Goal: Task Accomplishment & Management: Complete application form

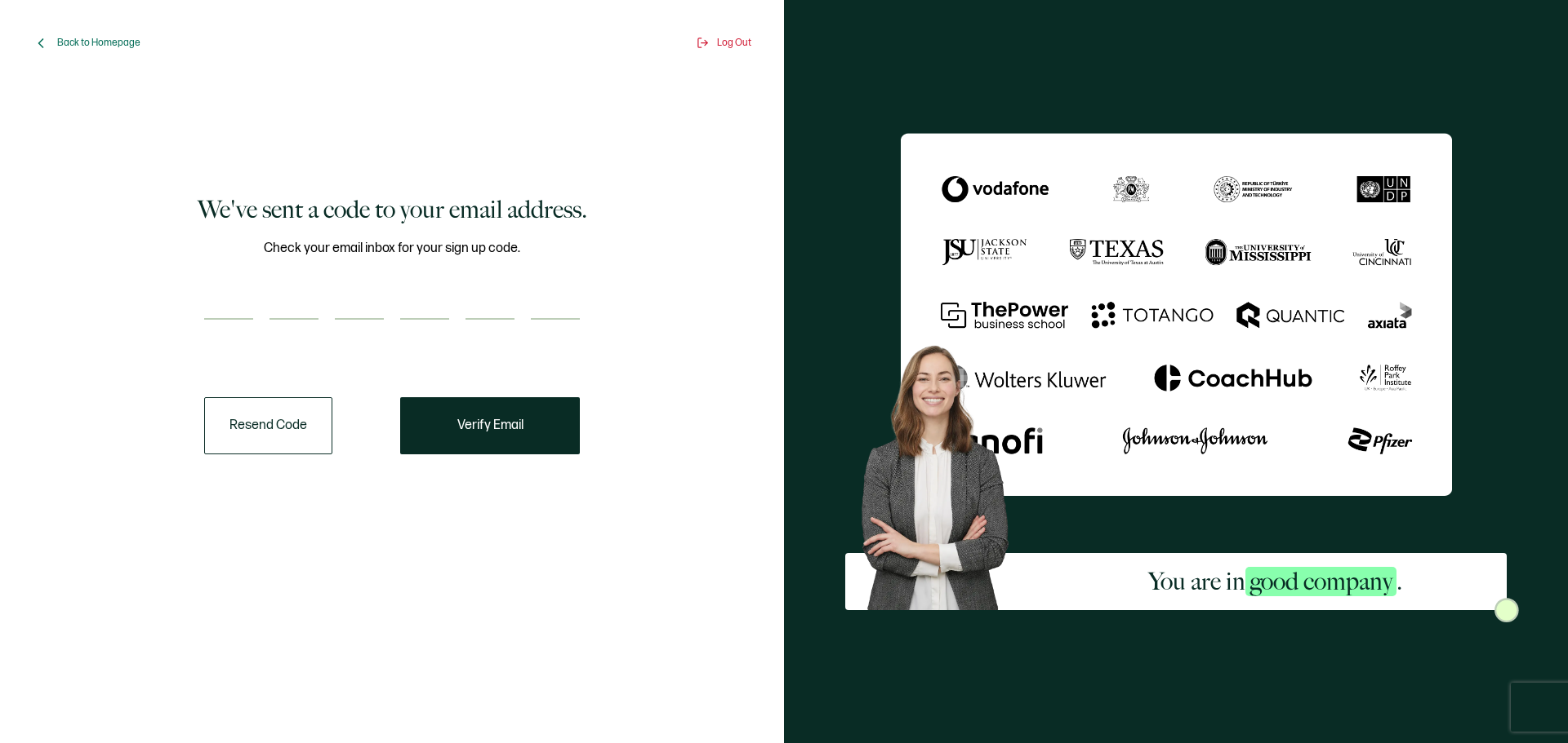
click at [235, 289] on input "number" at bounding box center [228, 304] width 49 height 33
paste input "4"
type input "4"
type input "1"
type input "4"
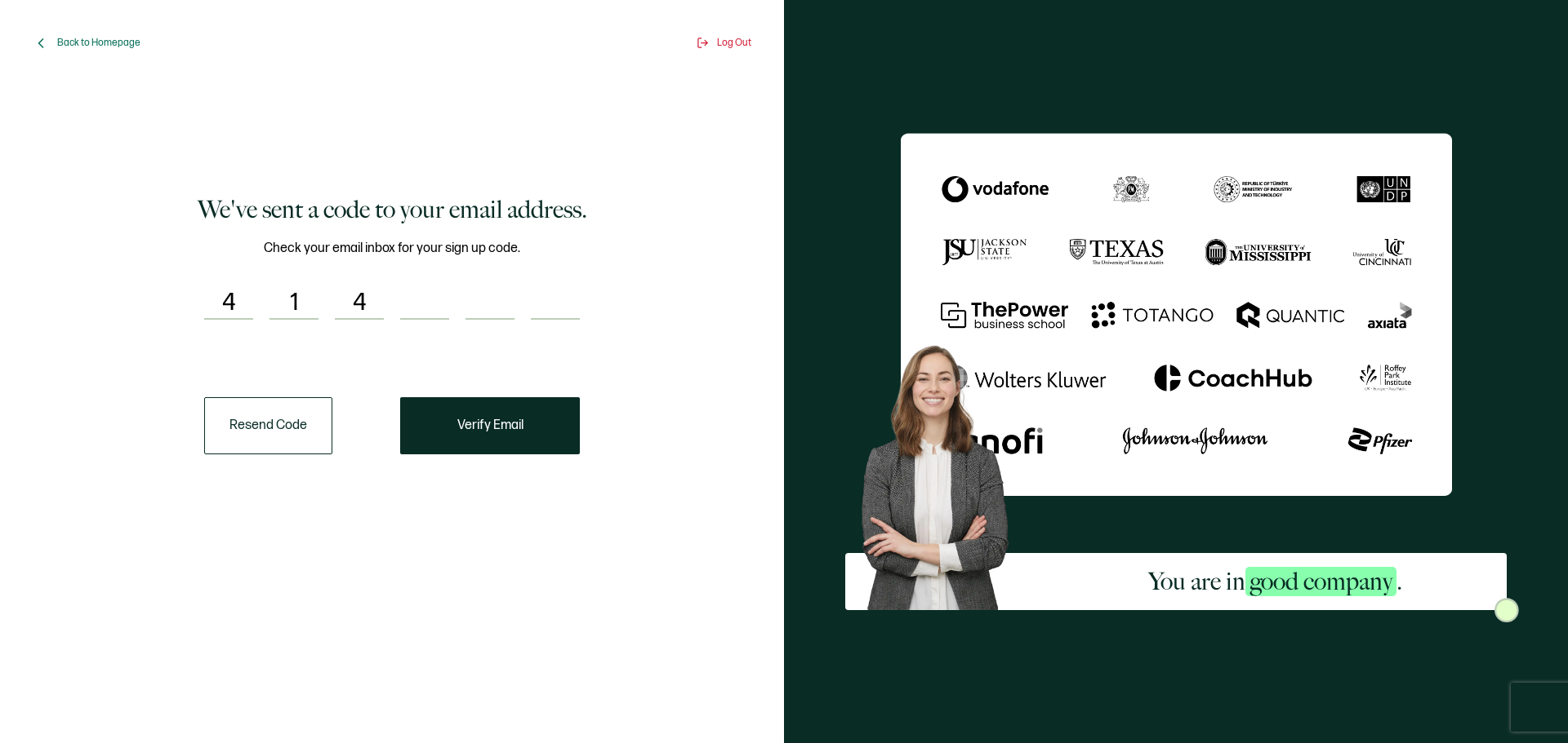
type input "6"
type input "9"
type input "2"
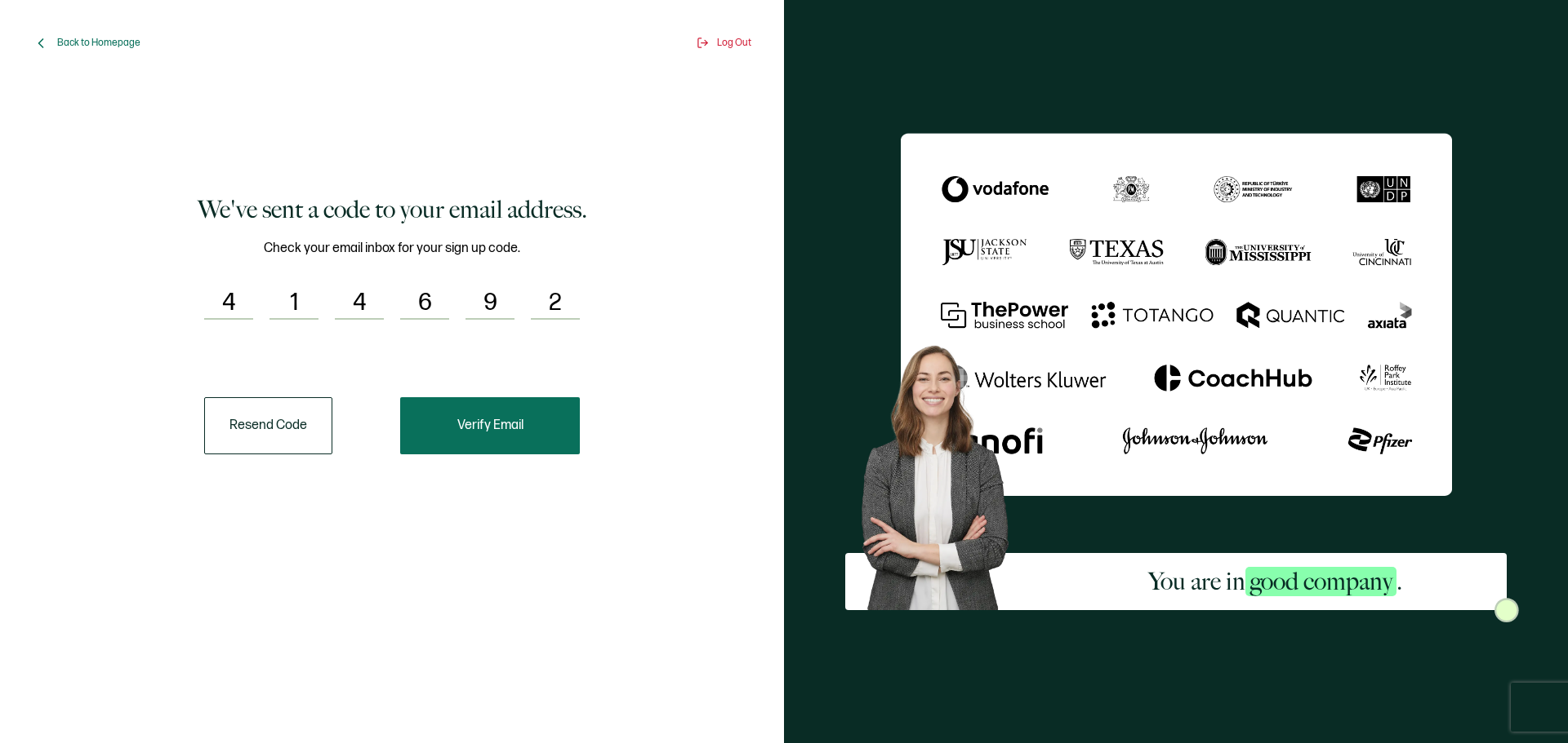
click at [437, 412] on button "Verify Email" at bounding box center [490, 426] width 180 height 57
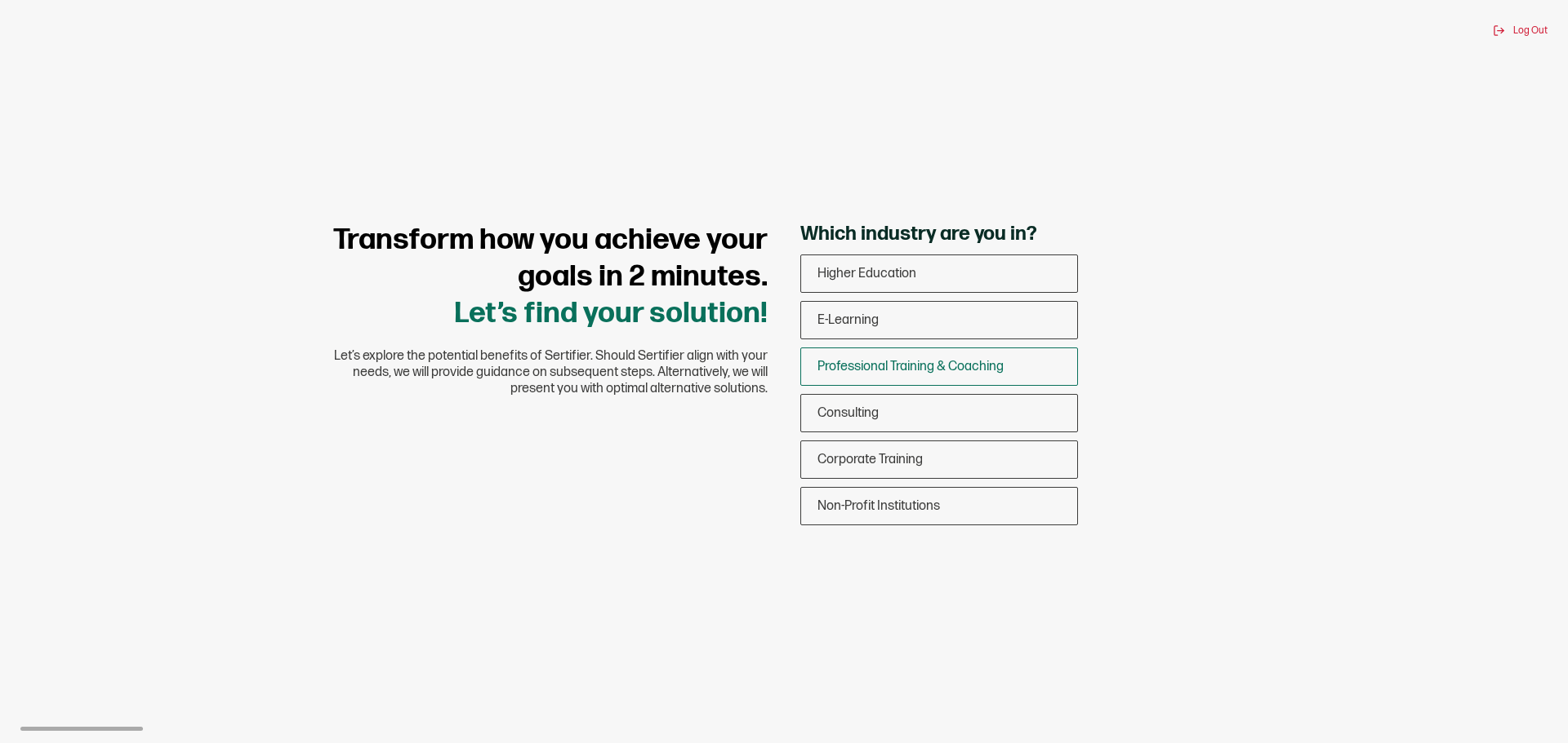
click at [881, 366] on span "Professional Training & Coaching" at bounding box center [910, 367] width 186 height 15
click at [0, 0] on input "Professional Training & Coaching" at bounding box center [0, 0] width 0 height 0
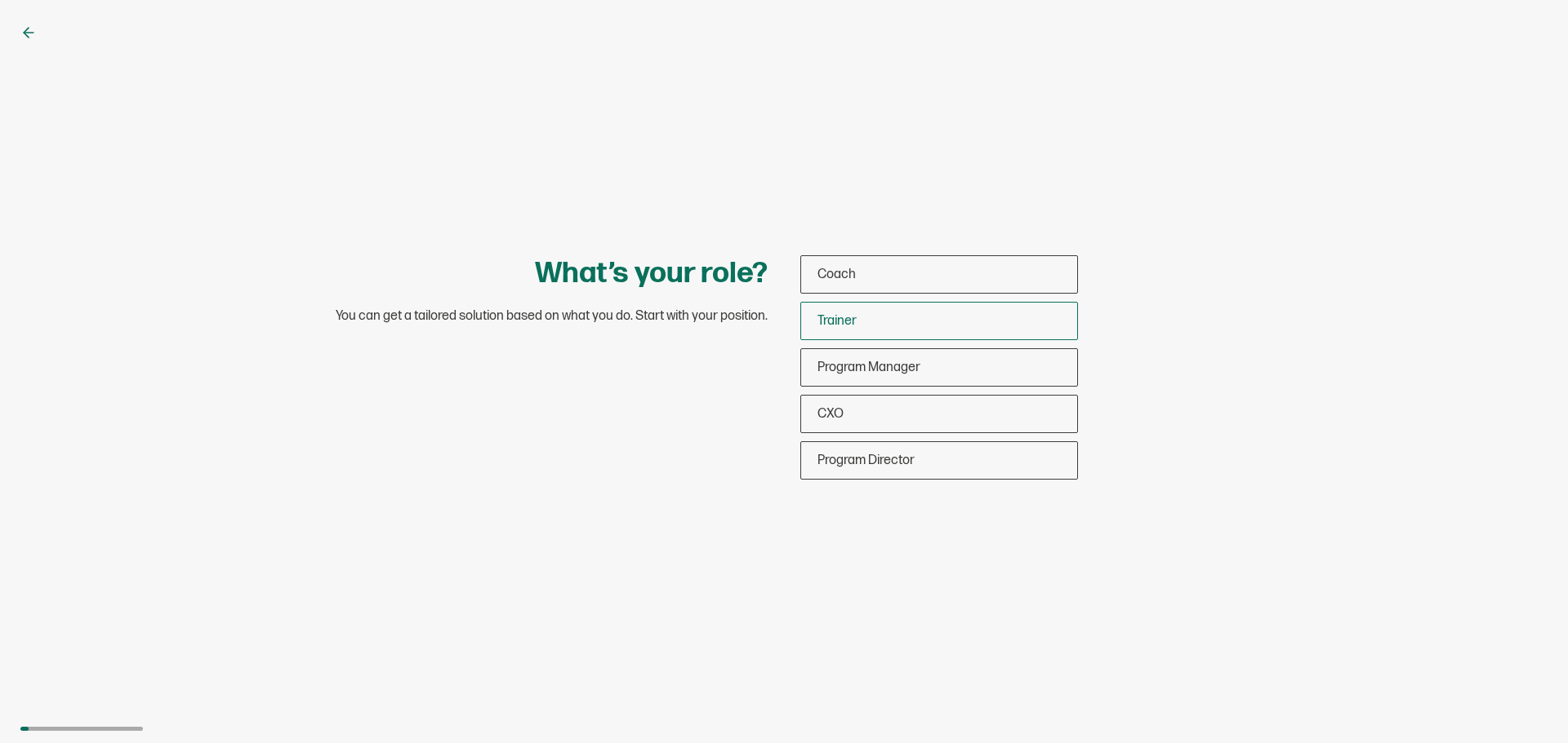
click at [854, 327] on span "Trainer" at bounding box center [836, 321] width 40 height 15
click at [0, 0] on input "Trainer" at bounding box center [0, 0] width 0 height 0
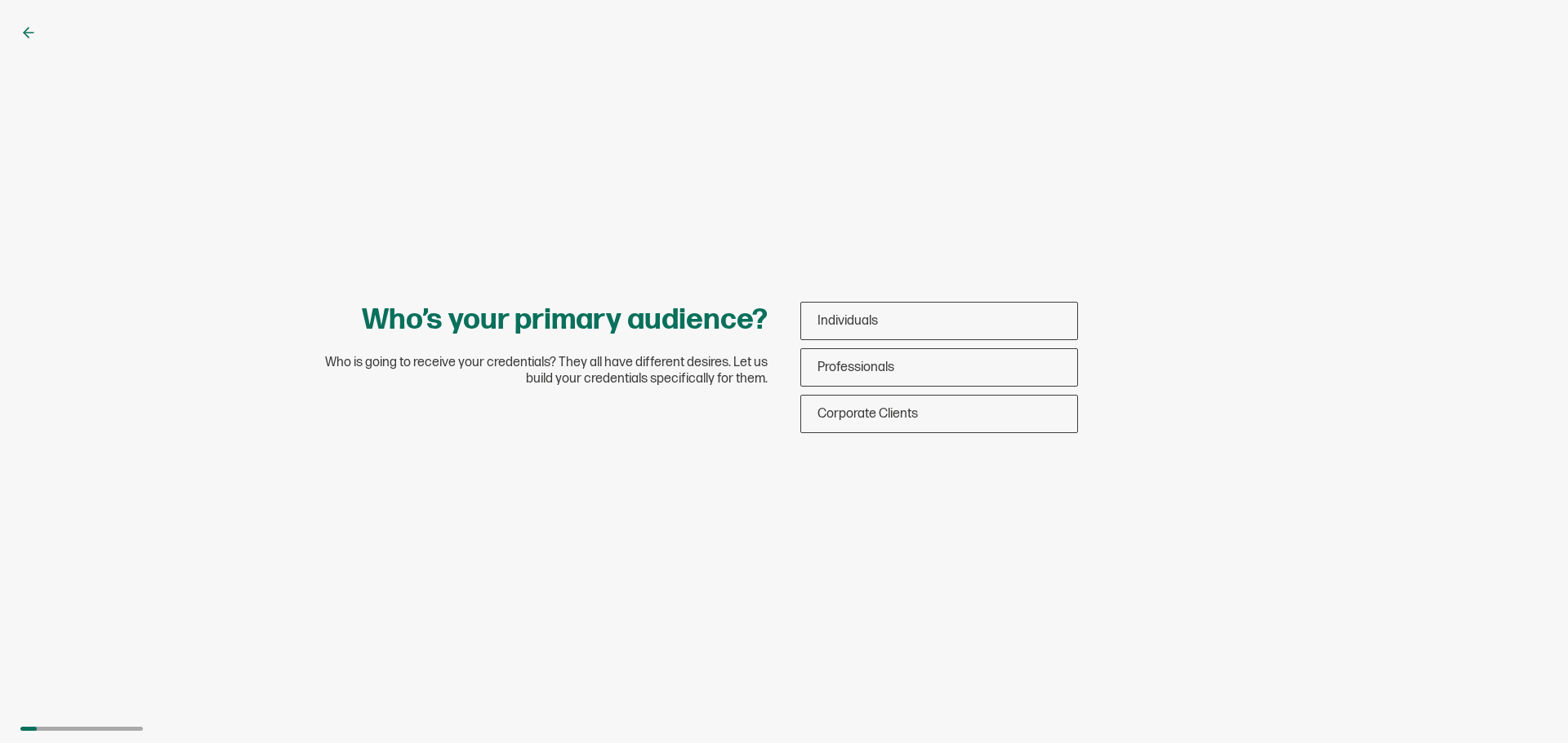
click at [854, 327] on span "Individuals" at bounding box center [847, 321] width 61 height 15
click at [0, 0] on input "Individuals" at bounding box center [0, 0] width 0 height 0
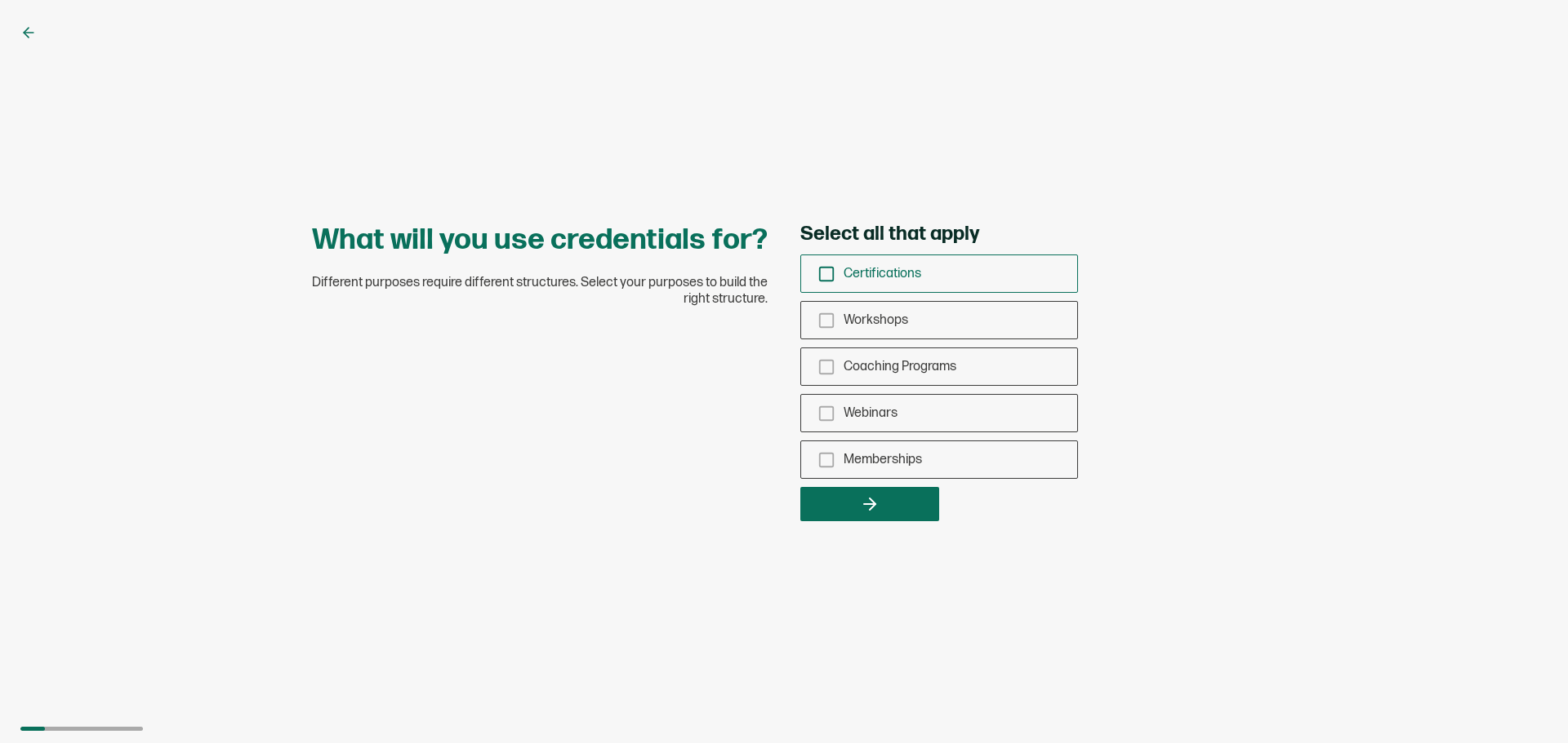
click at [822, 278] on icon "checkbox-group" at bounding box center [826, 274] width 18 height 18
click at [0, 0] on input "Certifications" at bounding box center [0, 0] width 0 height 0
click at [859, 492] on button "button" at bounding box center [870, 505] width 139 height 35
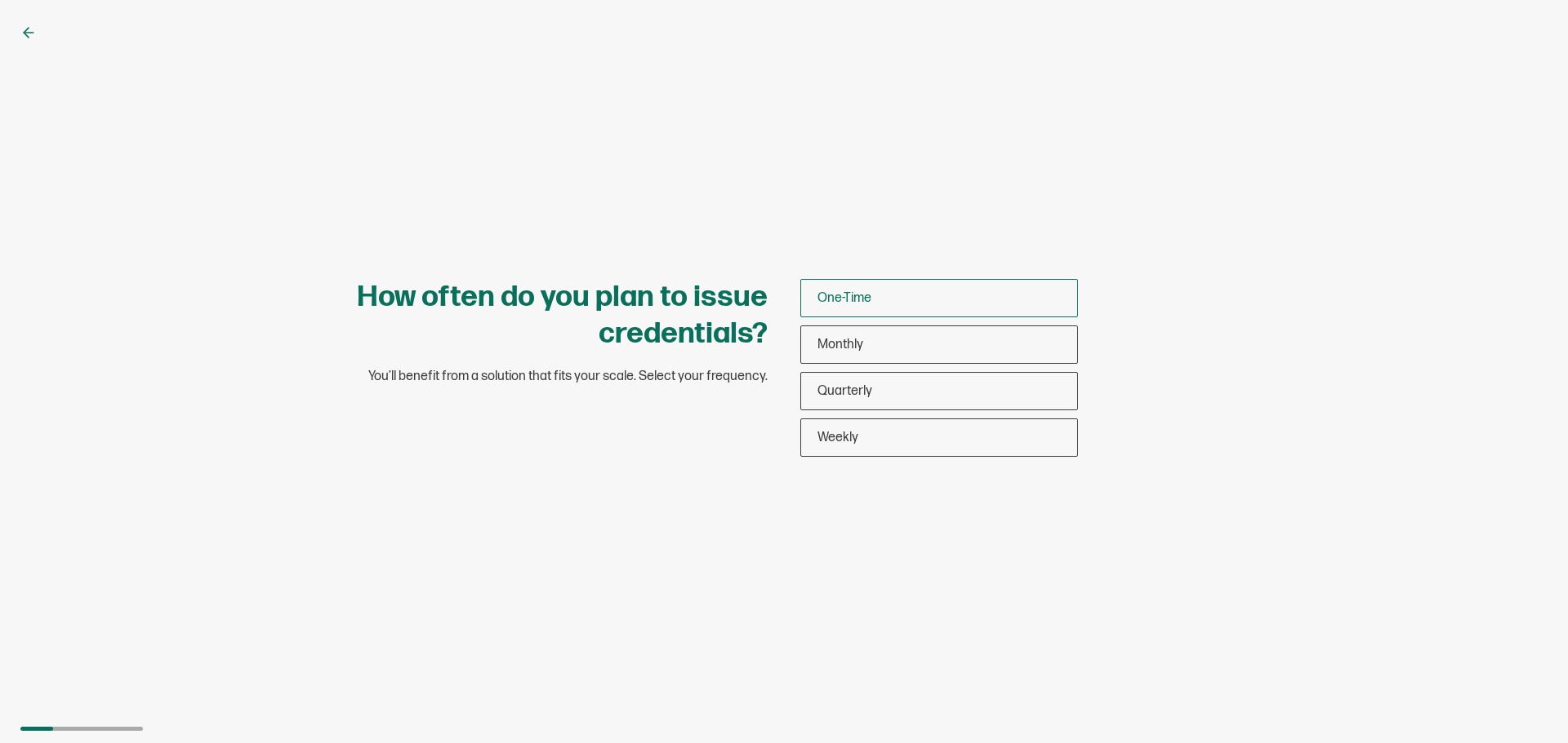
click at [859, 307] on div "One-Time" at bounding box center [939, 298] width 276 height 39
click at [0, 0] on input "One-Time" at bounding box center [0, 0] width 0 height 0
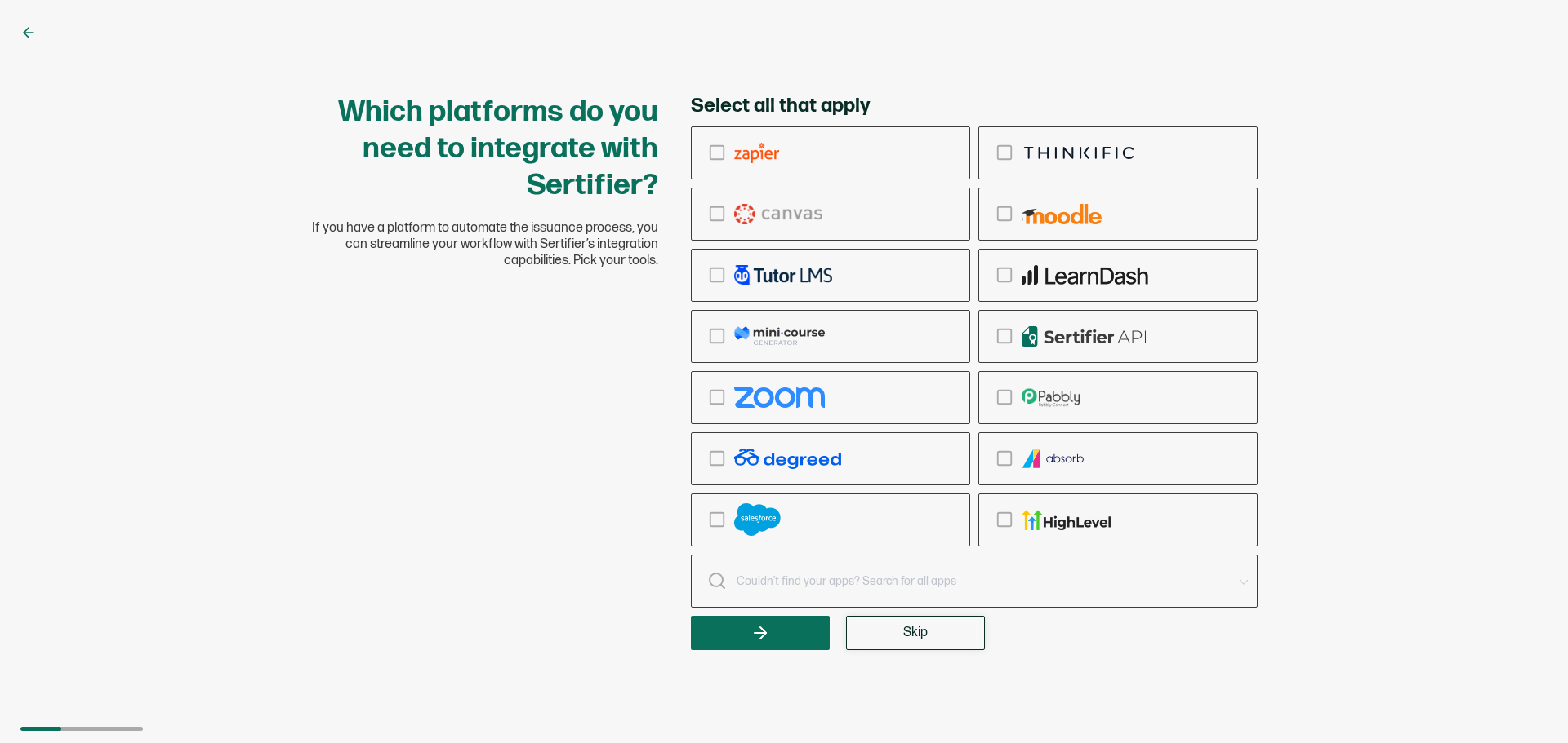
click at [900, 643] on button "Skip" at bounding box center [915, 633] width 139 height 35
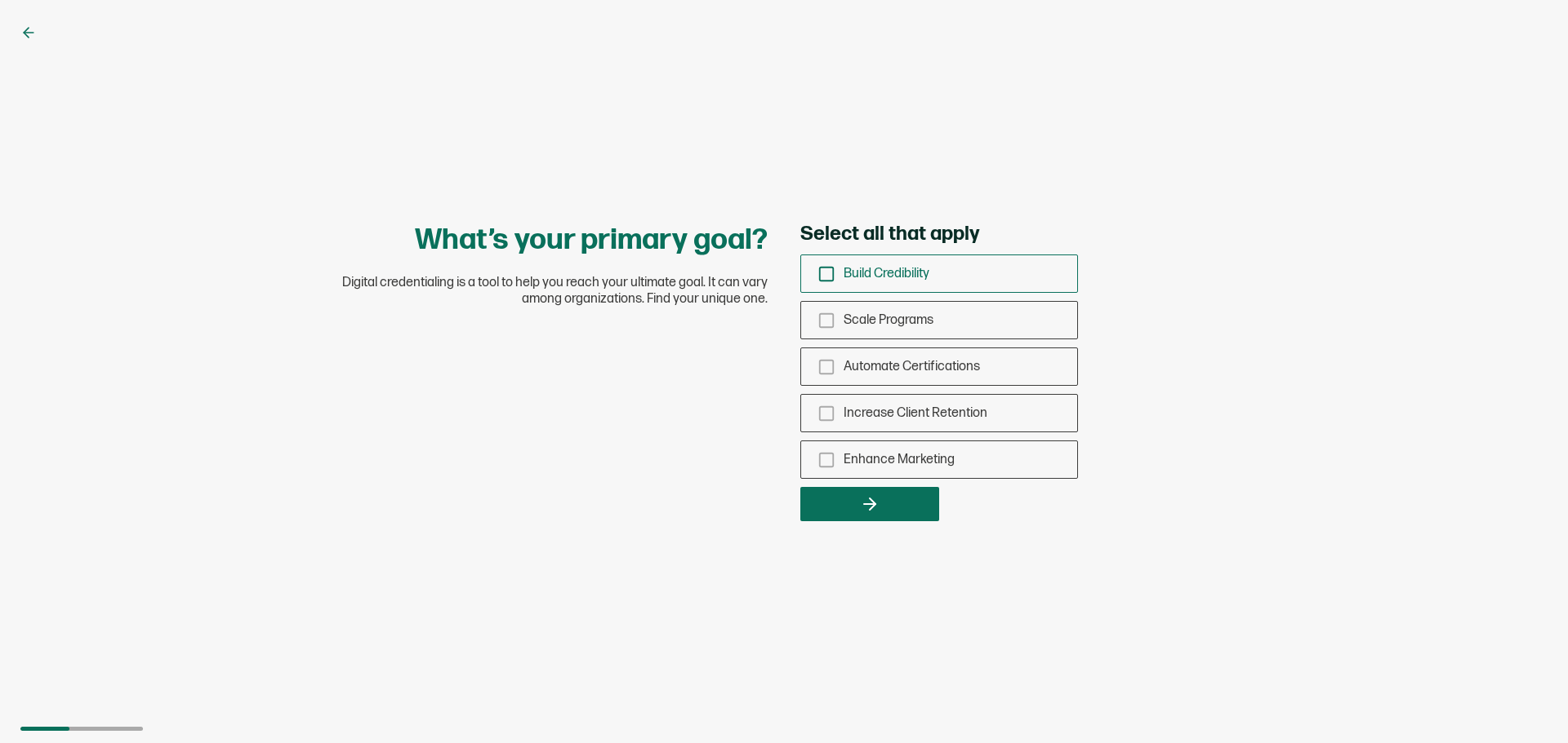
click at [823, 272] on icon "checkbox-group" at bounding box center [826, 274] width 18 height 18
click at [0, 0] on input "Build Credibility" at bounding box center [0, 0] width 0 height 0
click at [887, 492] on button "button" at bounding box center [870, 505] width 139 height 35
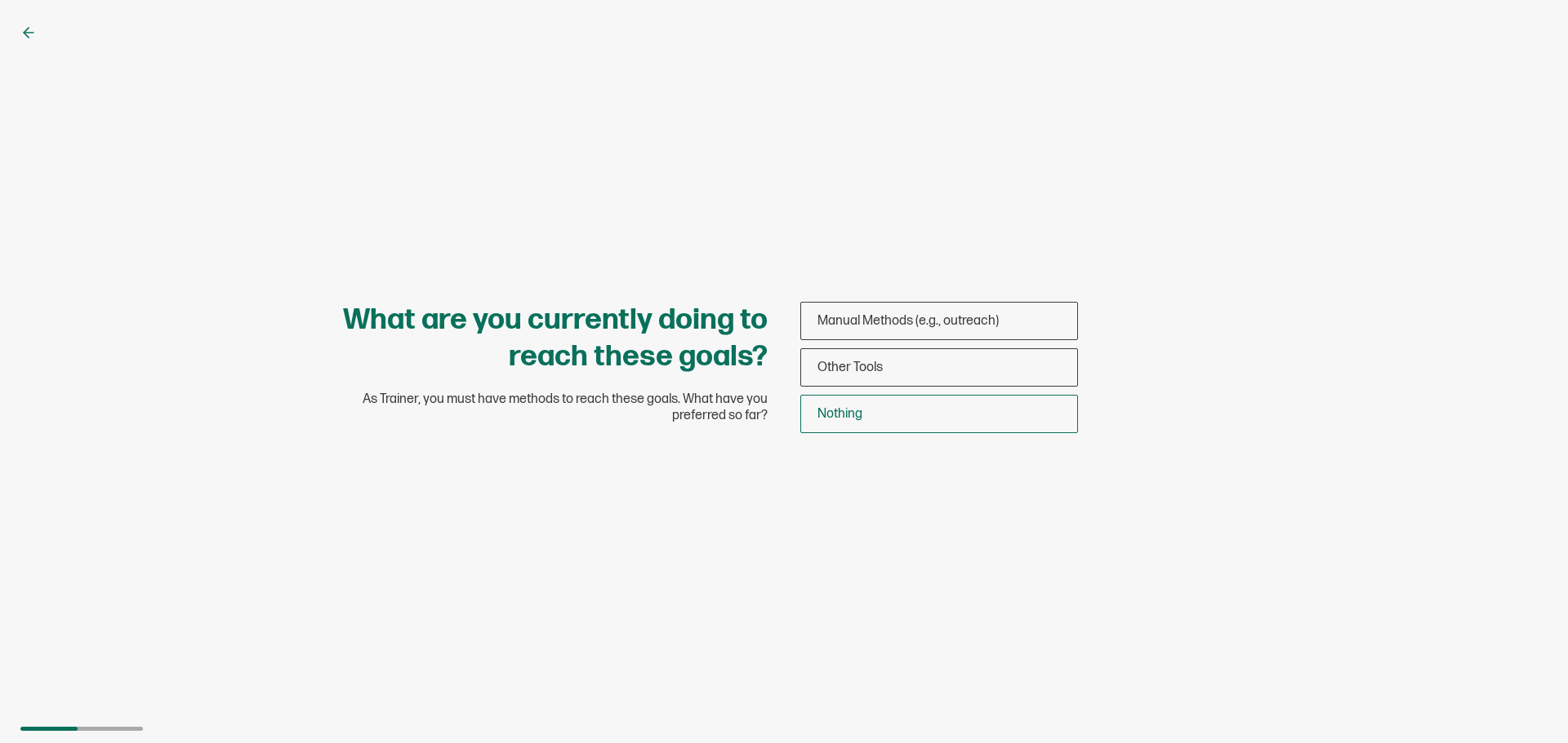
click at [849, 405] on div "Nothing" at bounding box center [939, 414] width 276 height 39
click at [0, 0] on input "Nothing" at bounding box center [0, 0] width 0 height 0
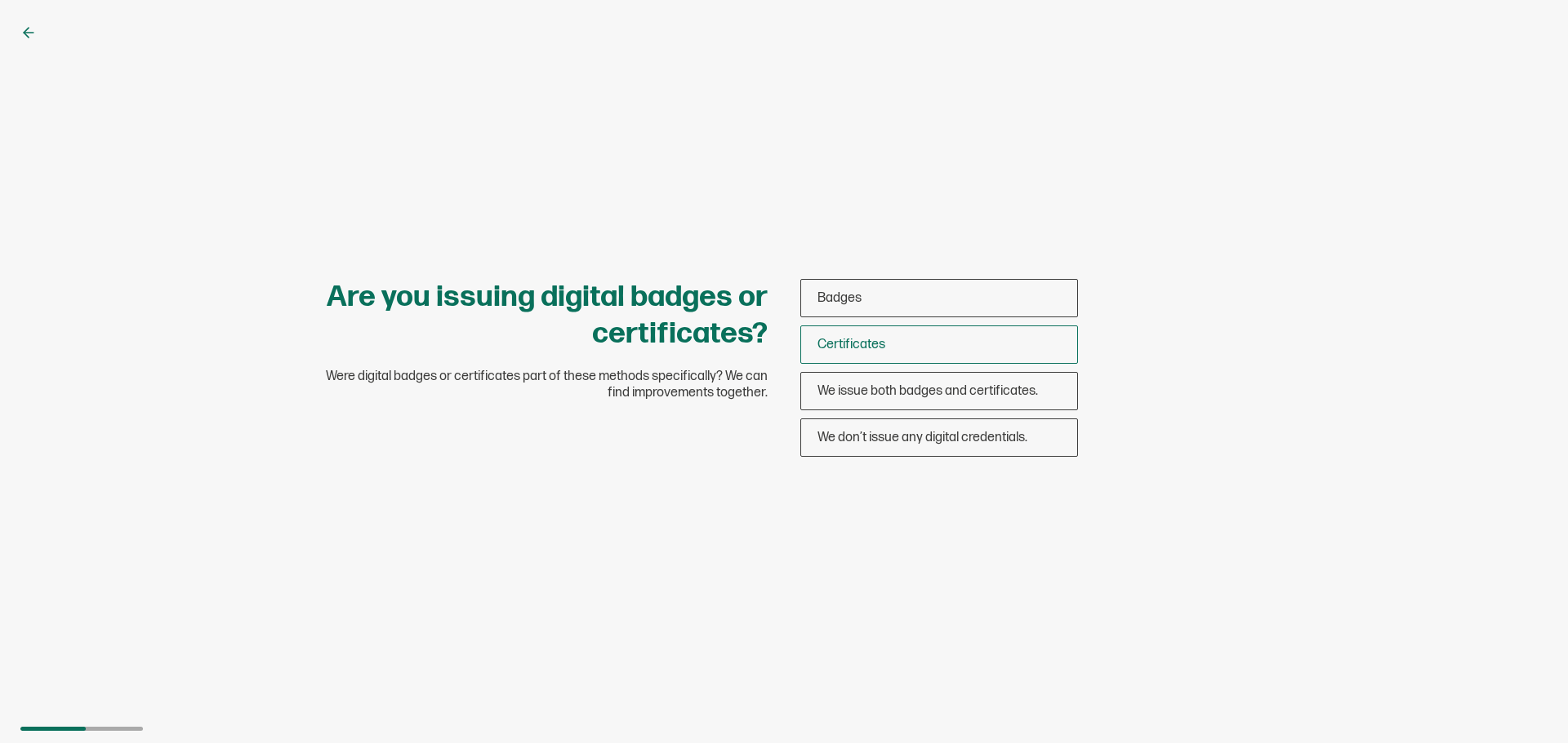
click at [853, 335] on div "Certificates" at bounding box center [939, 344] width 276 height 39
click at [0, 0] on input "Certificates" at bounding box center [0, 0] width 0 height 0
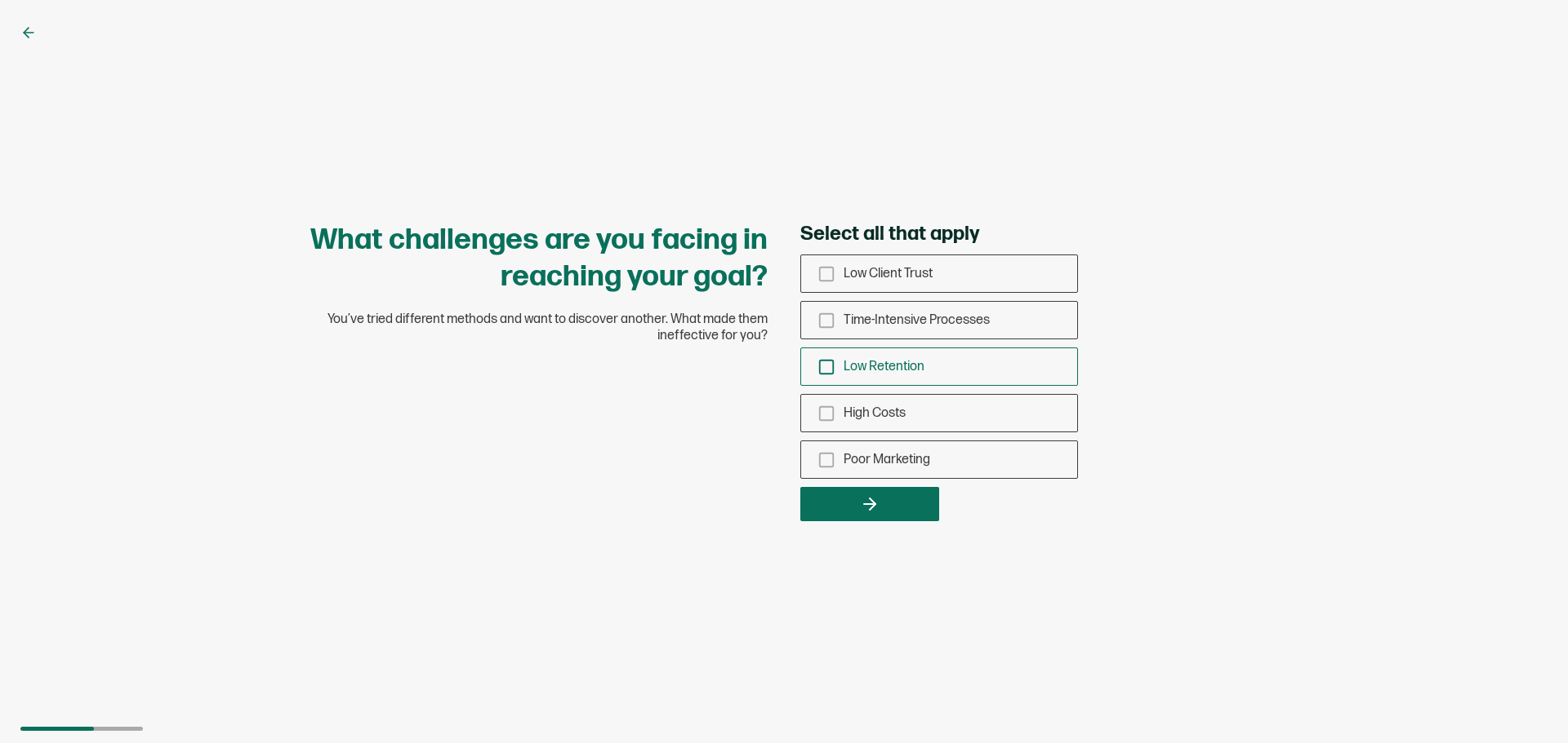
click at [821, 372] on icon "checkbox-group" at bounding box center [826, 367] width 18 height 18
click at [0, 0] on input "Low Retention" at bounding box center [0, 0] width 0 height 0
click at [845, 510] on button "button" at bounding box center [870, 505] width 139 height 35
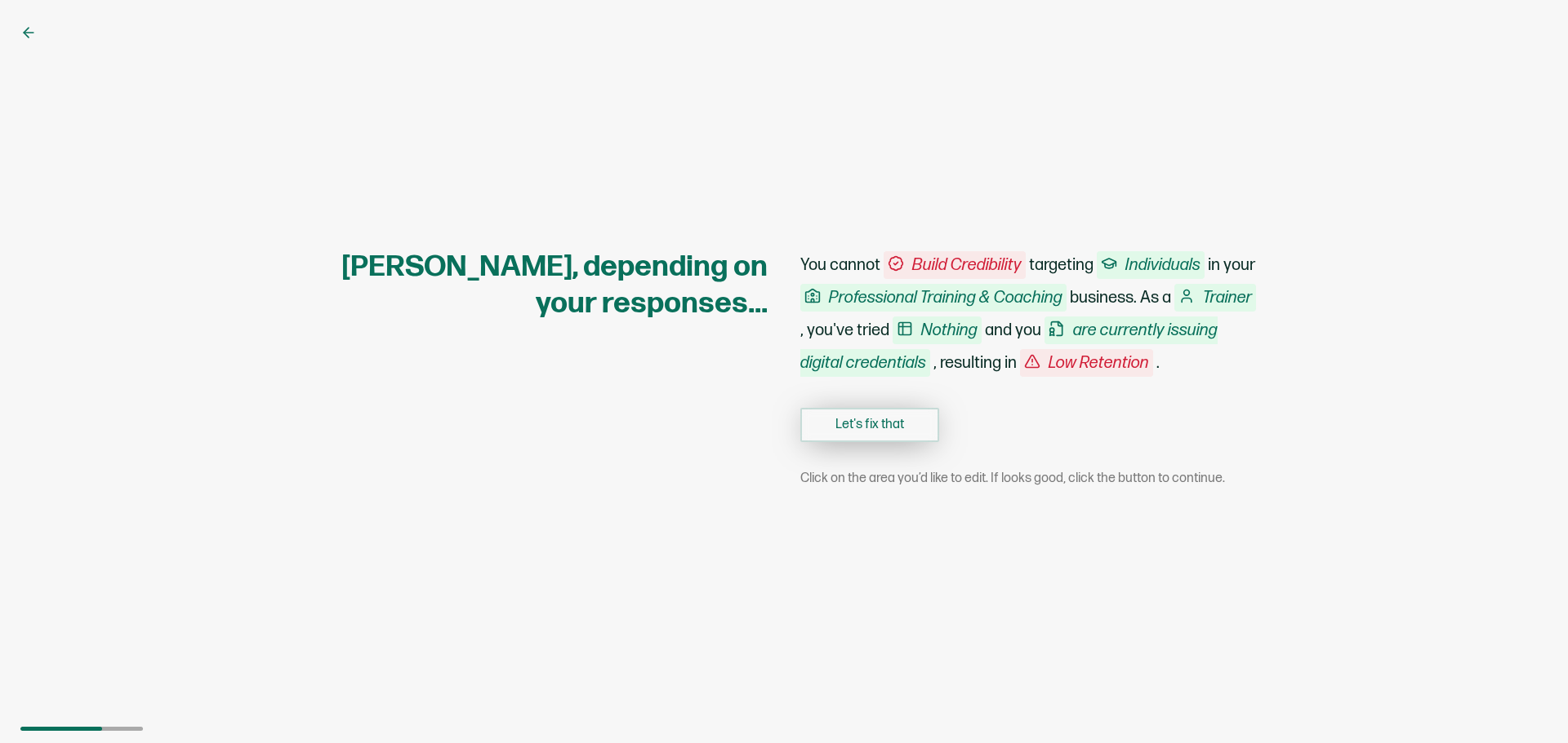
click at [863, 432] on button "Let's fix that" at bounding box center [870, 426] width 139 height 35
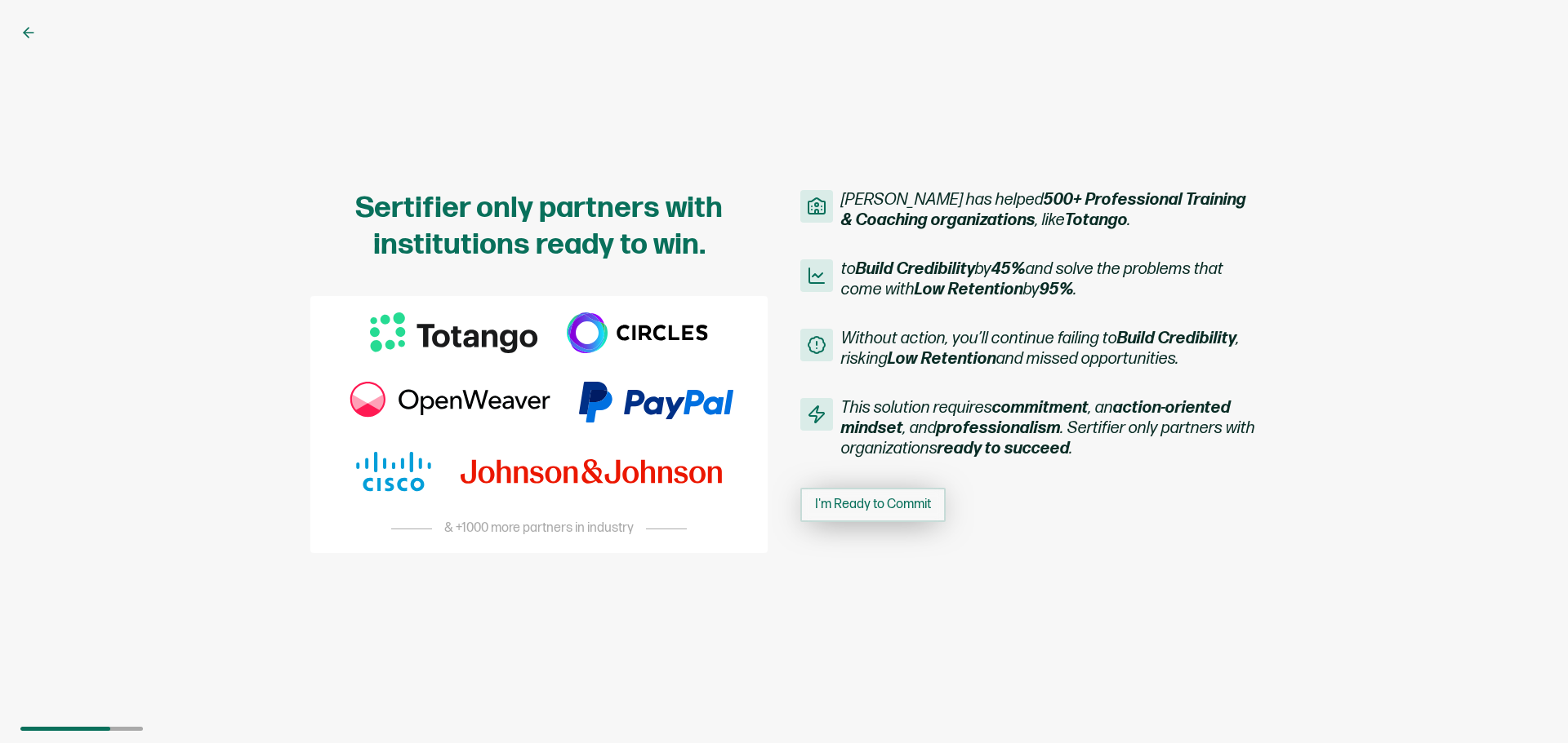
click at [896, 521] on button "I'm Ready to Commit" at bounding box center [873, 506] width 146 height 35
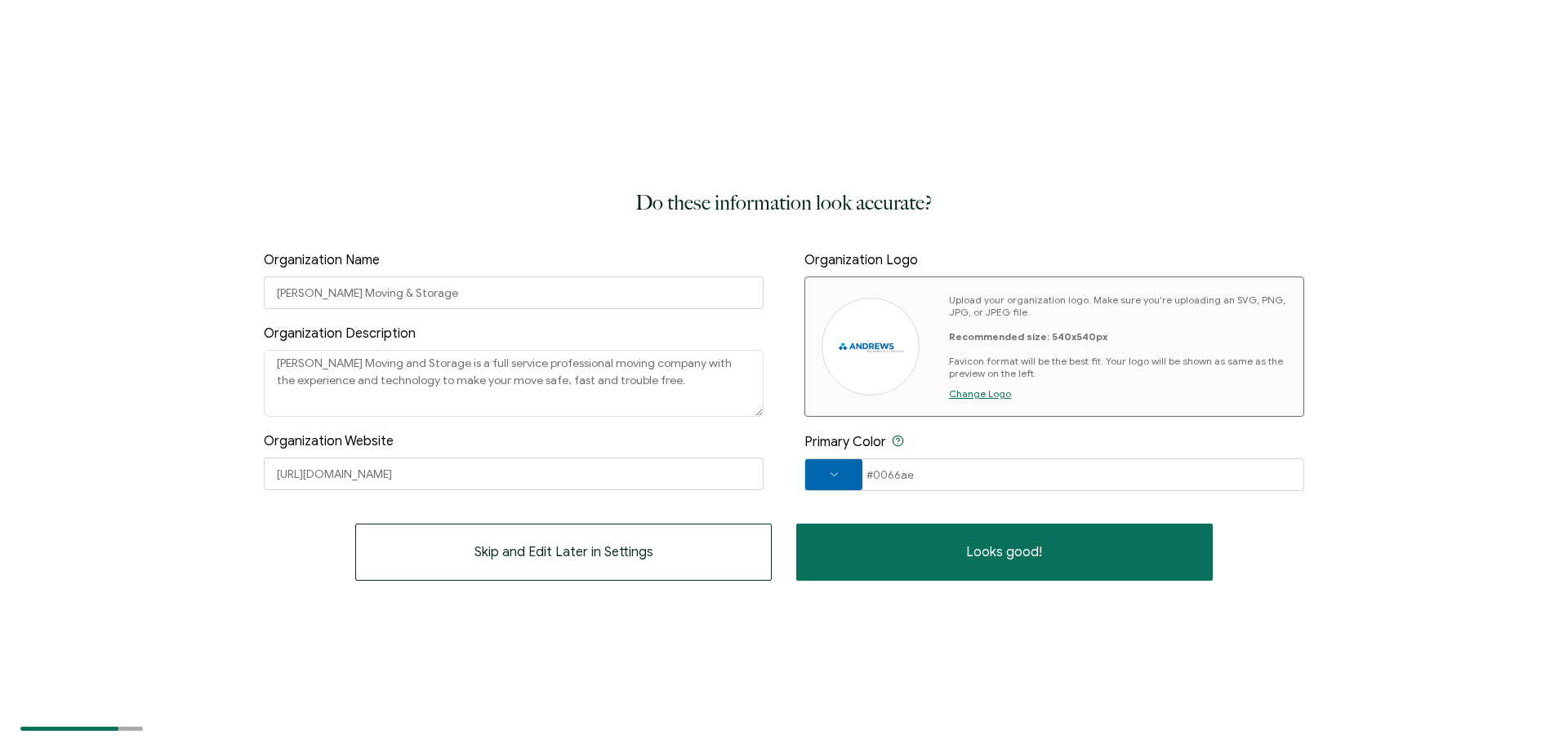
click at [972, 584] on div "Do these information look accurate? Organization Name [PERSON_NAME] Moving & St…" at bounding box center [784, 372] width 1568 height 743
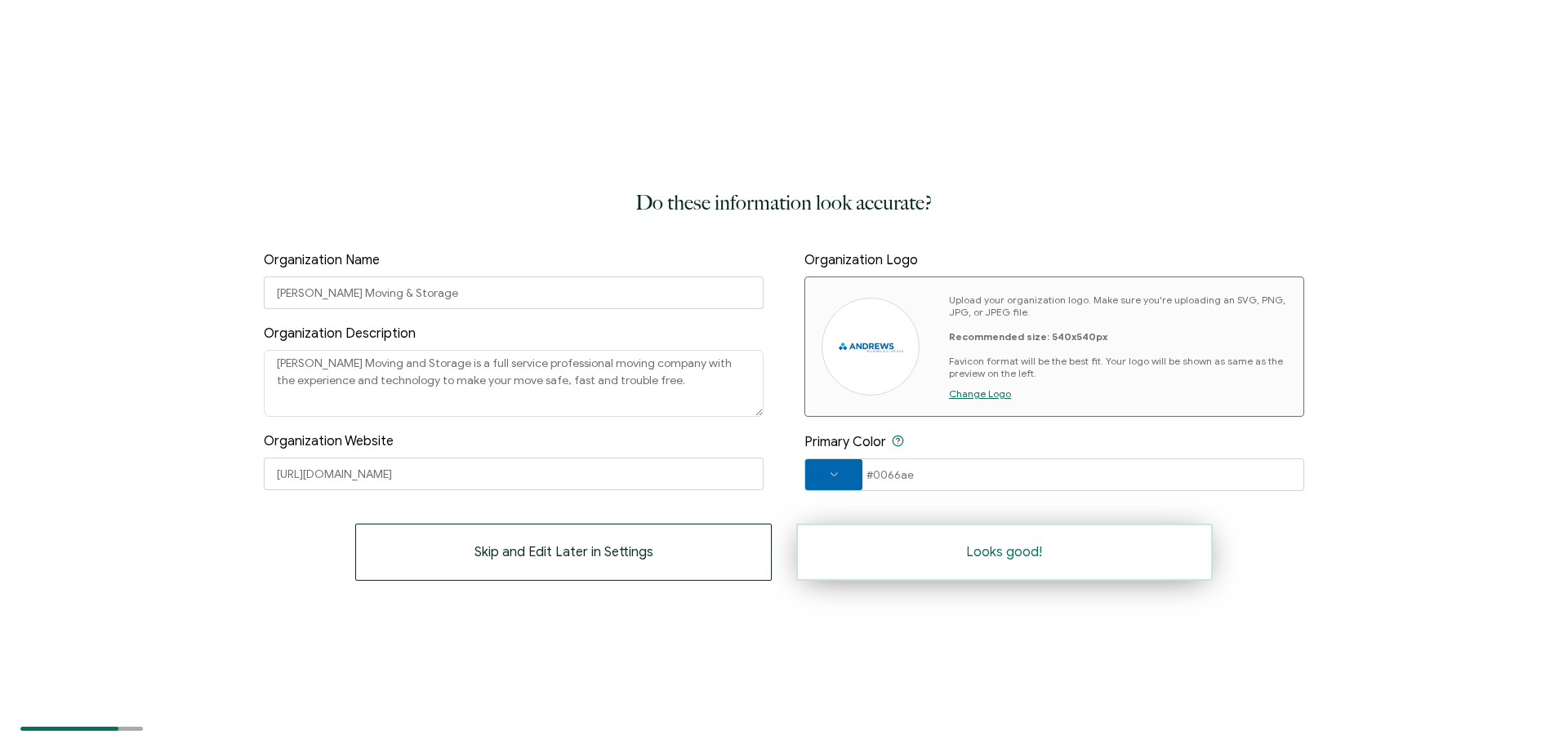
click at [969, 557] on span "Looks good!" at bounding box center [1003, 553] width 76 height 14
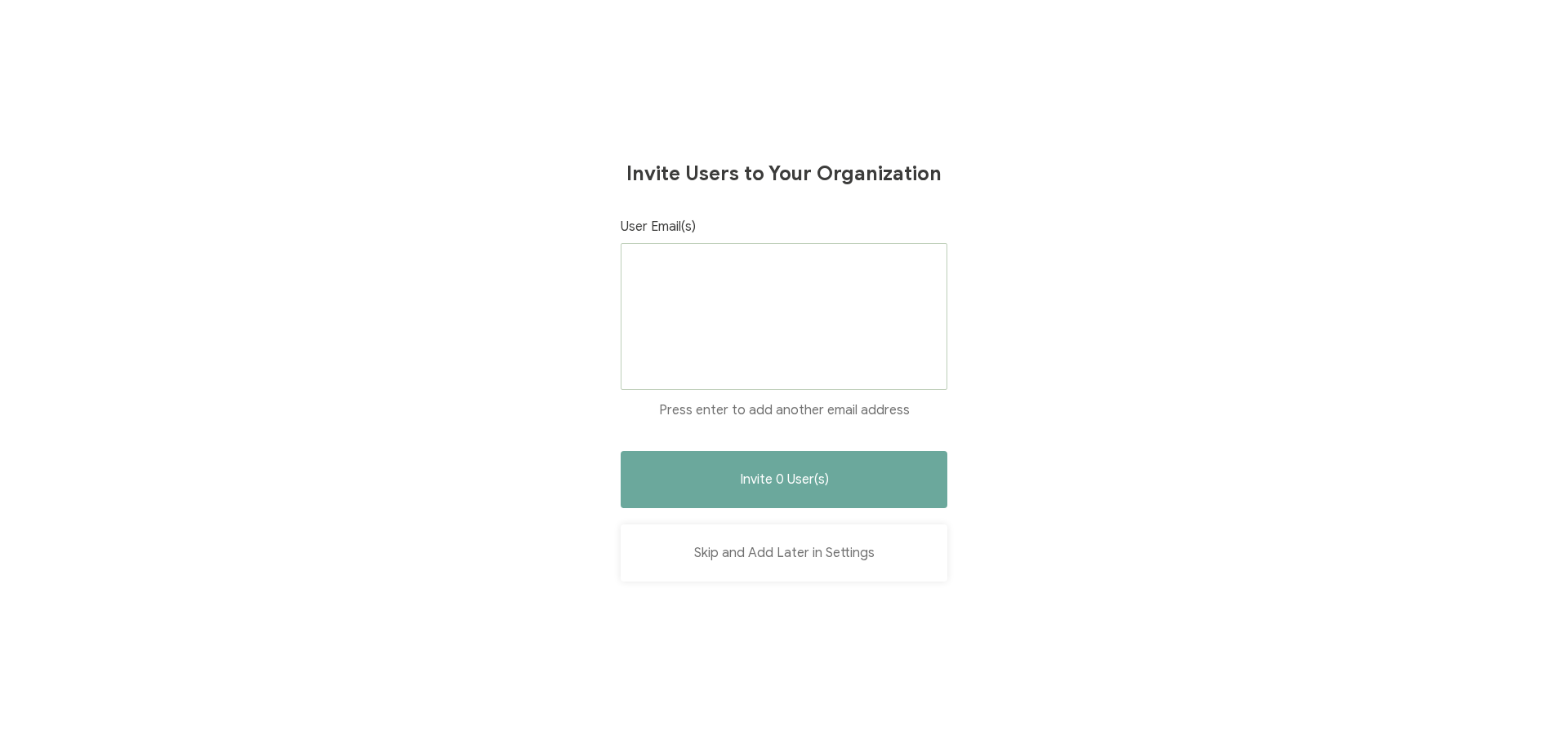
click at [769, 553] on button "Skip and Add Later in Settings" at bounding box center [784, 553] width 326 height 57
